Goal: Task Accomplishment & Management: Manage account settings

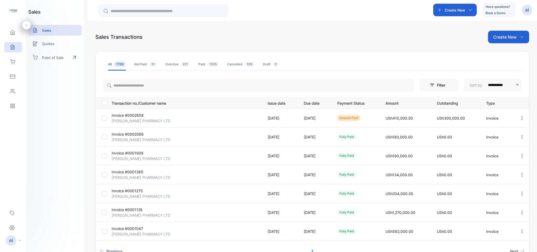
click at [151, 90] on input "search" at bounding box center [258, 85] width 311 height 13
type input "**********"
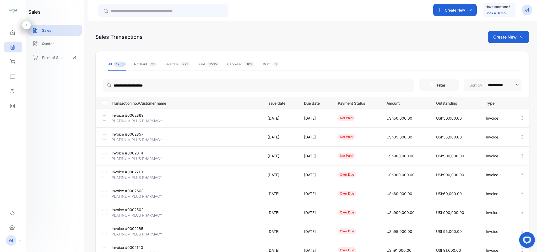
click at [521, 113] on button "button" at bounding box center [522, 118] width 5 height 10
click at [497, 134] on span "View / Edit Invoice" at bounding box center [509, 133] width 37 height 6
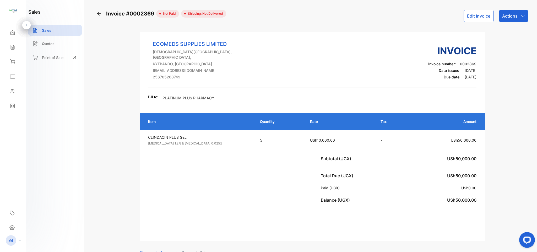
click at [502, 15] on p "Actions" at bounding box center [509, 16] width 15 height 6
click at [501, 133] on div "Print Invoice" at bounding box center [502, 132] width 52 height 10
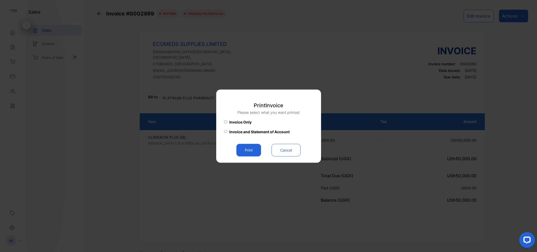
click at [264, 153] on div "Print Cancel" at bounding box center [268, 150] width 89 height 13
click at [253, 150] on button "Print" at bounding box center [248, 150] width 25 height 13
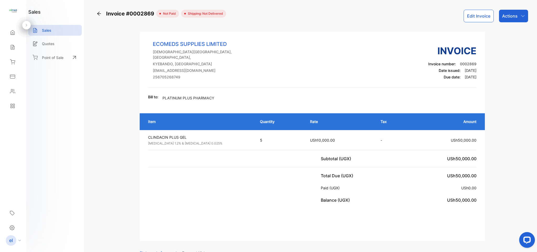
click at [11, 44] on div "Sales" at bounding box center [13, 47] width 18 height 10
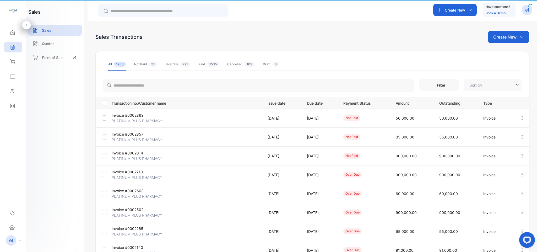
type input "**********"
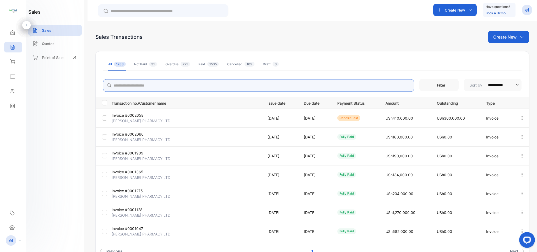
click at [165, 86] on input "search" at bounding box center [258, 85] width 311 height 13
type input "**********"
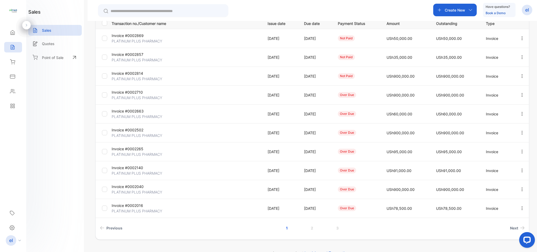
scroll to position [79, 0]
click at [311, 230] on link "2" at bounding box center [312, 229] width 15 height 10
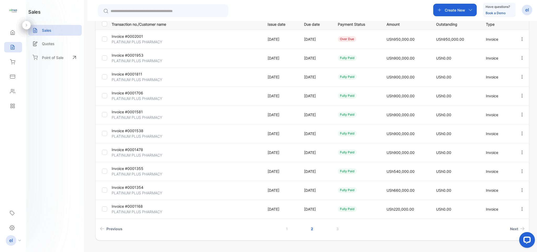
click at [521, 57] on icon "button" at bounding box center [522, 58] width 5 height 5
click at [507, 74] on span "View / Edit Invoice" at bounding box center [509, 73] width 37 height 6
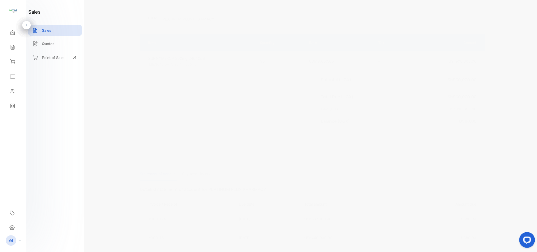
click at [204, 171] on p "Payment History" at bounding box center [196, 173] width 28 height 13
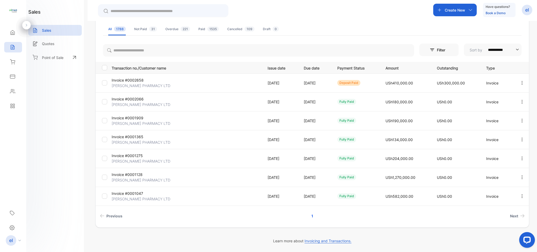
scroll to position [35, 0]
click at [125, 47] on input "search" at bounding box center [258, 50] width 311 height 13
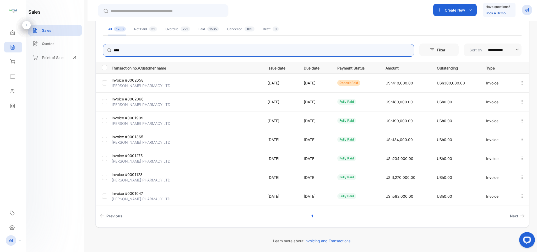
type input "**********"
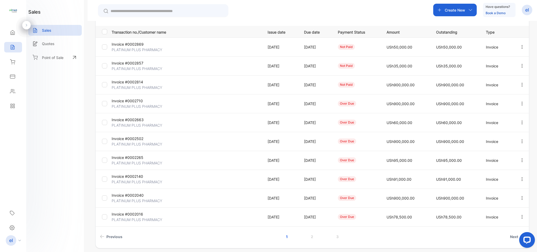
scroll to position [74, 0]
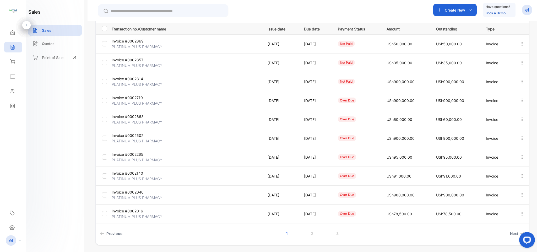
click at [310, 233] on link "2" at bounding box center [312, 234] width 15 height 10
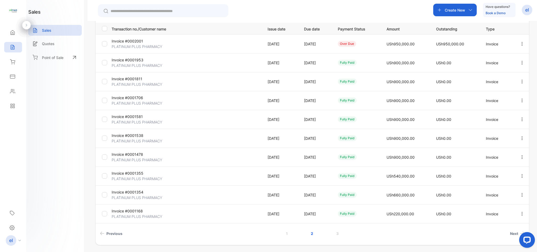
click at [520, 43] on icon "button" at bounding box center [522, 43] width 5 height 5
click at [286, 234] on link "1" at bounding box center [287, 234] width 14 height 10
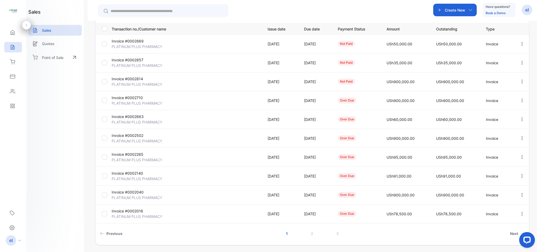
click at [309, 231] on link "2" at bounding box center [312, 234] width 15 height 10
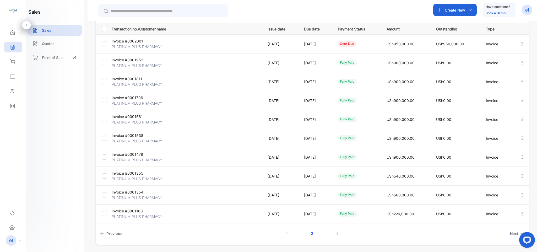
click at [520, 43] on icon "button" at bounding box center [522, 43] width 5 height 5
click at [499, 71] on span "Record payment" at bounding box center [507, 74] width 33 height 6
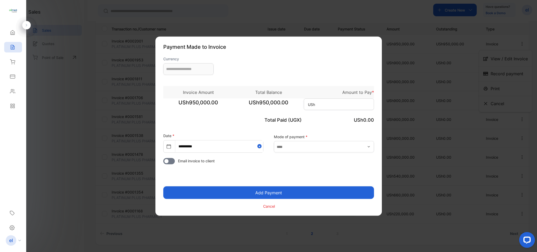
type input "**********"
click at [320, 105] on input at bounding box center [339, 104] width 70 height 12
type input "*******"
click at [276, 190] on button "Add Payment" at bounding box center [268, 192] width 211 height 13
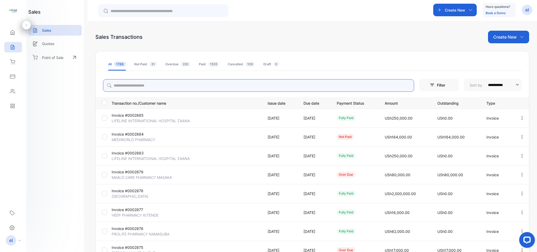
click at [133, 84] on input "search" at bounding box center [258, 85] width 311 height 13
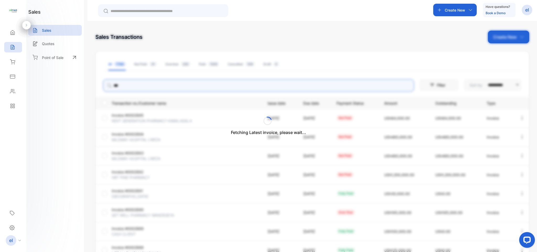
type input "**********"
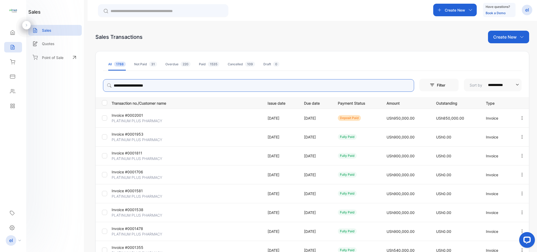
click at [520, 116] on icon "button" at bounding box center [522, 118] width 5 height 5
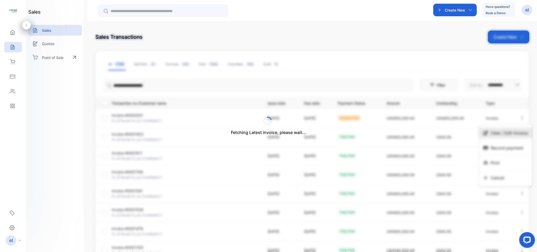
drag, startPoint x: 519, startPoint y: 123, endPoint x: 516, endPoint y: 132, distance: 9.5
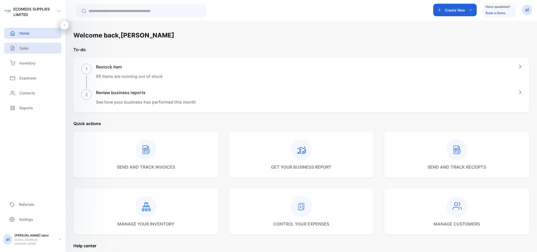
click at [43, 51] on div "Sales" at bounding box center [32, 48] width 57 height 11
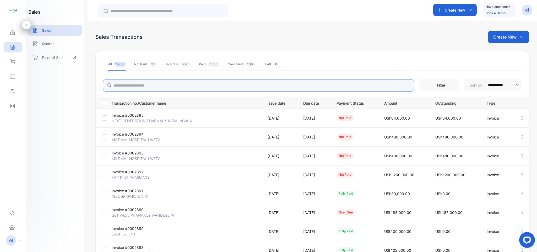
click at [164, 86] on input "search" at bounding box center [258, 85] width 311 height 13
type input "**********"
click at [520, 117] on icon "button" at bounding box center [522, 118] width 5 height 5
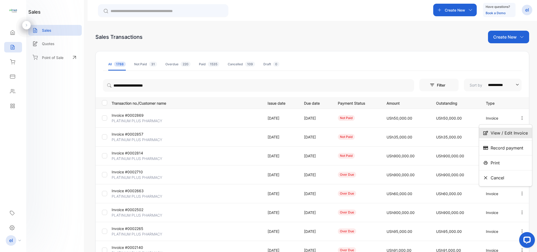
click at [499, 132] on span "View / Edit Invoice" at bounding box center [509, 133] width 37 height 6
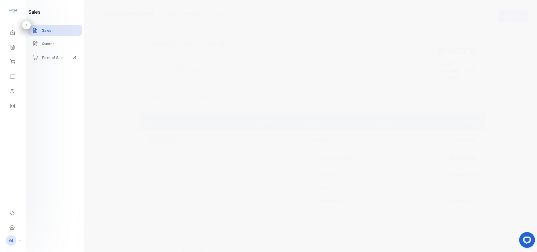
click at [504, 18] on p "Actions" at bounding box center [509, 16] width 15 height 6
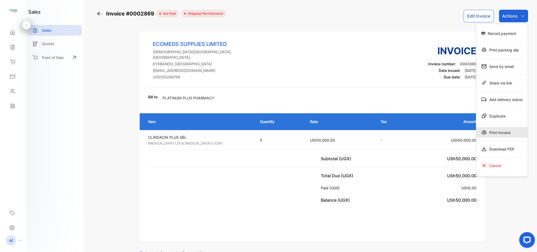
click at [496, 134] on div "Print Invoice" at bounding box center [502, 132] width 52 height 10
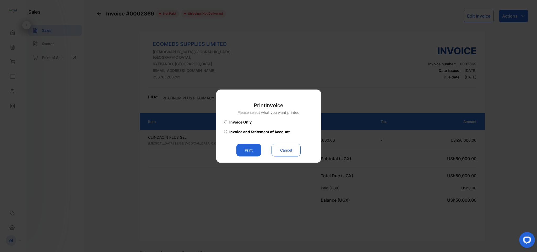
click at [250, 148] on button "Print" at bounding box center [248, 150] width 25 height 13
